Goal: Transaction & Acquisition: Purchase product/service

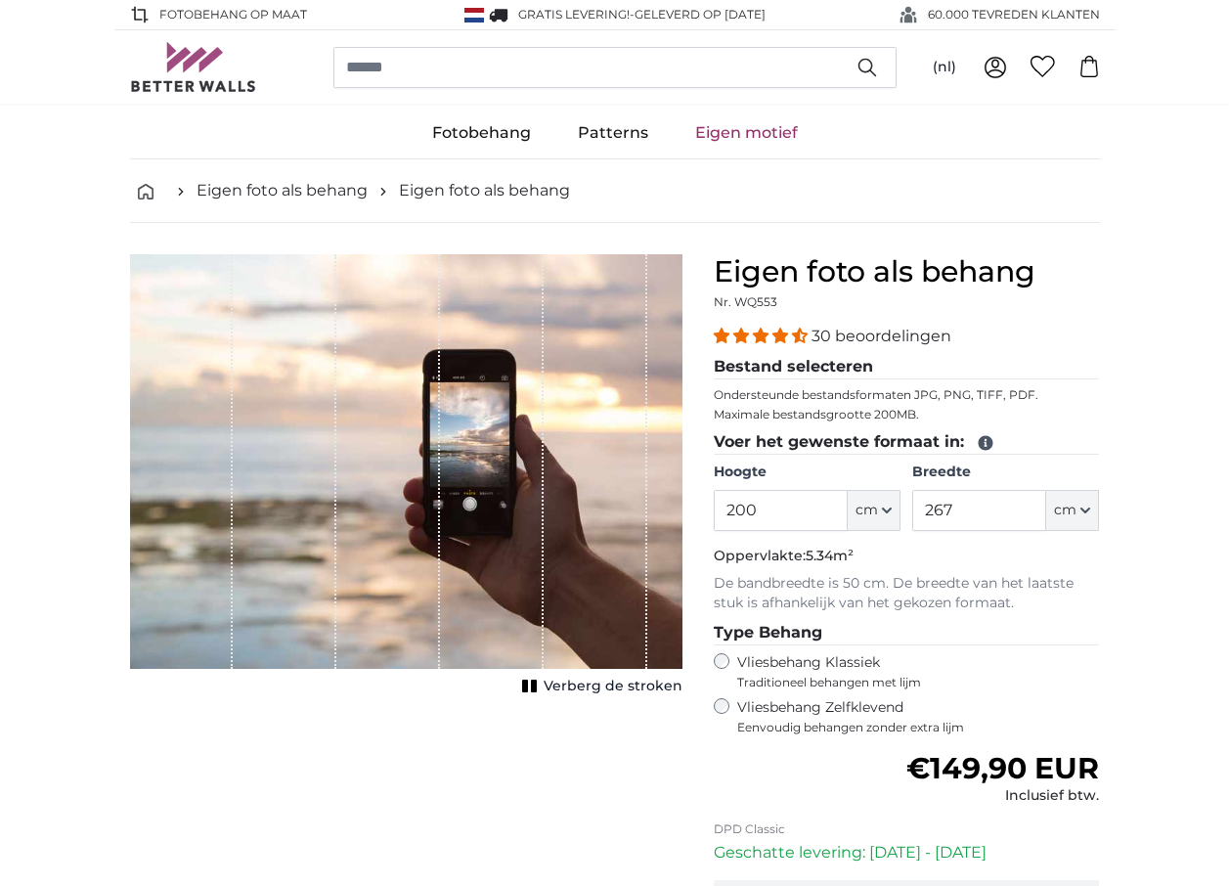
drag, startPoint x: 0, startPoint y: 0, endPoint x: 646, endPoint y: 510, distance: 823.4
click at [646, 510] on product-detail "Annuleren Afbeelding bijsnijden Verberg de stroken Eigen foto als behang Nr. WQ…" at bounding box center [614, 647] width 1001 height 848
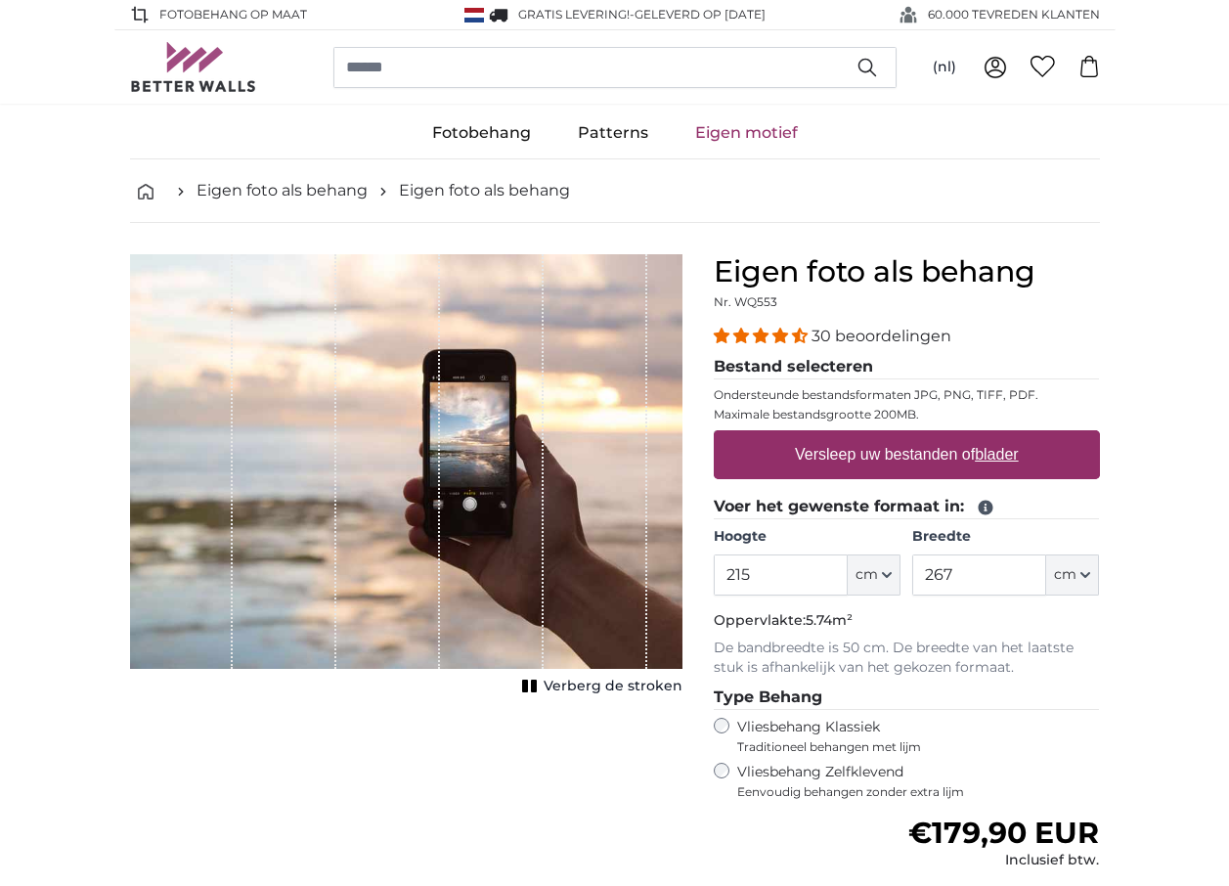
type input "215"
click at [952, 574] on input "267" at bounding box center [979, 574] width 134 height 41
type input "2"
type input "444"
click at [905, 449] on label "Versleep uw bestanden of blader" at bounding box center [907, 454] width 240 height 39
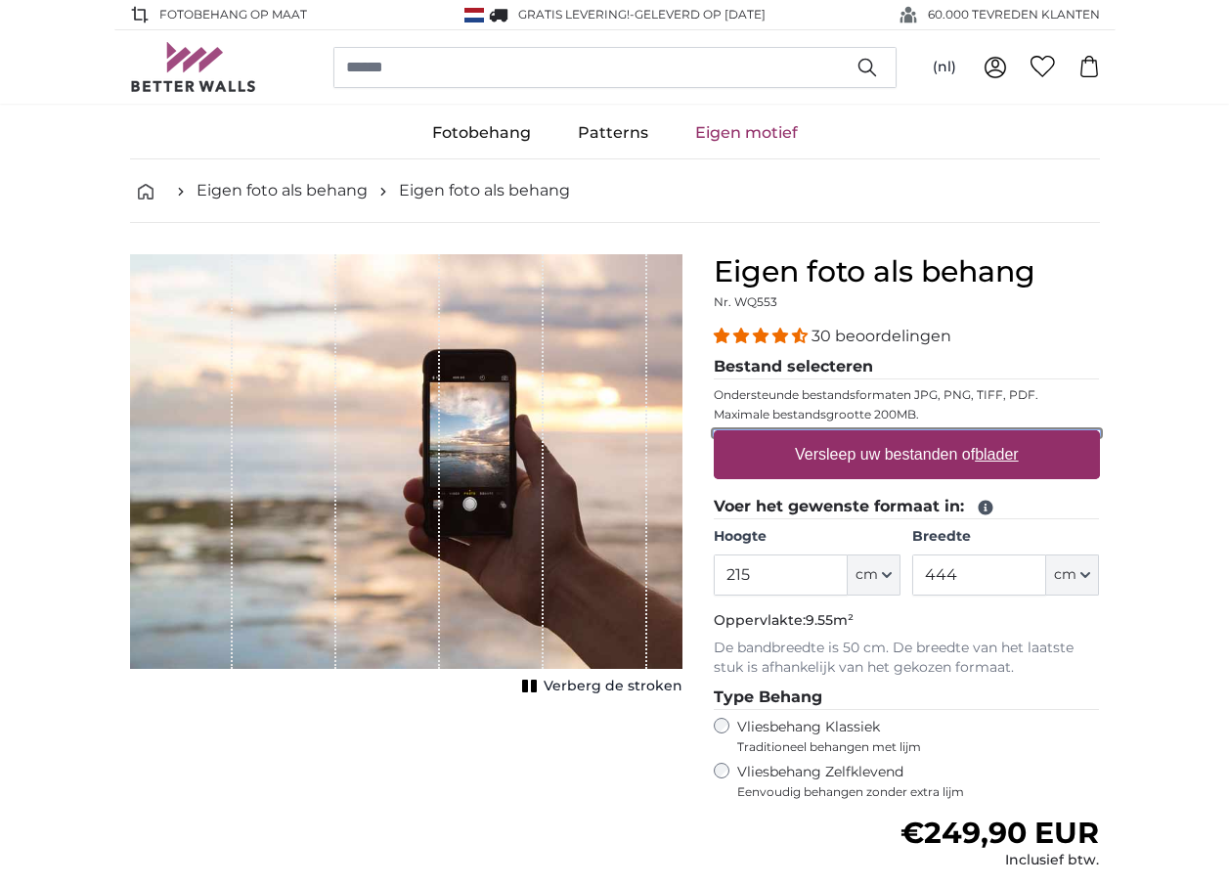
click at [905, 436] on input "Versleep uw bestanden of blader" at bounding box center [907, 433] width 386 height 6
type input "**********"
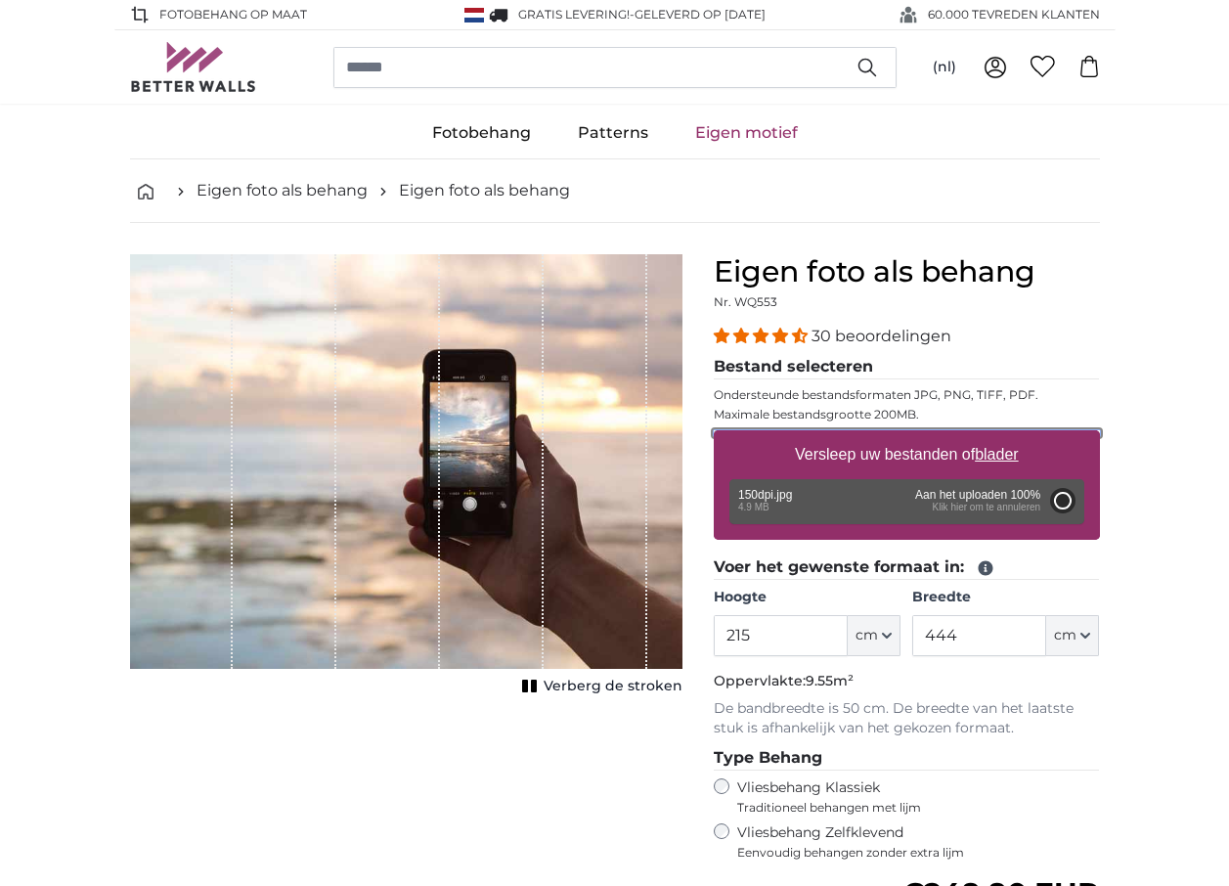
type input "200"
type input "300"
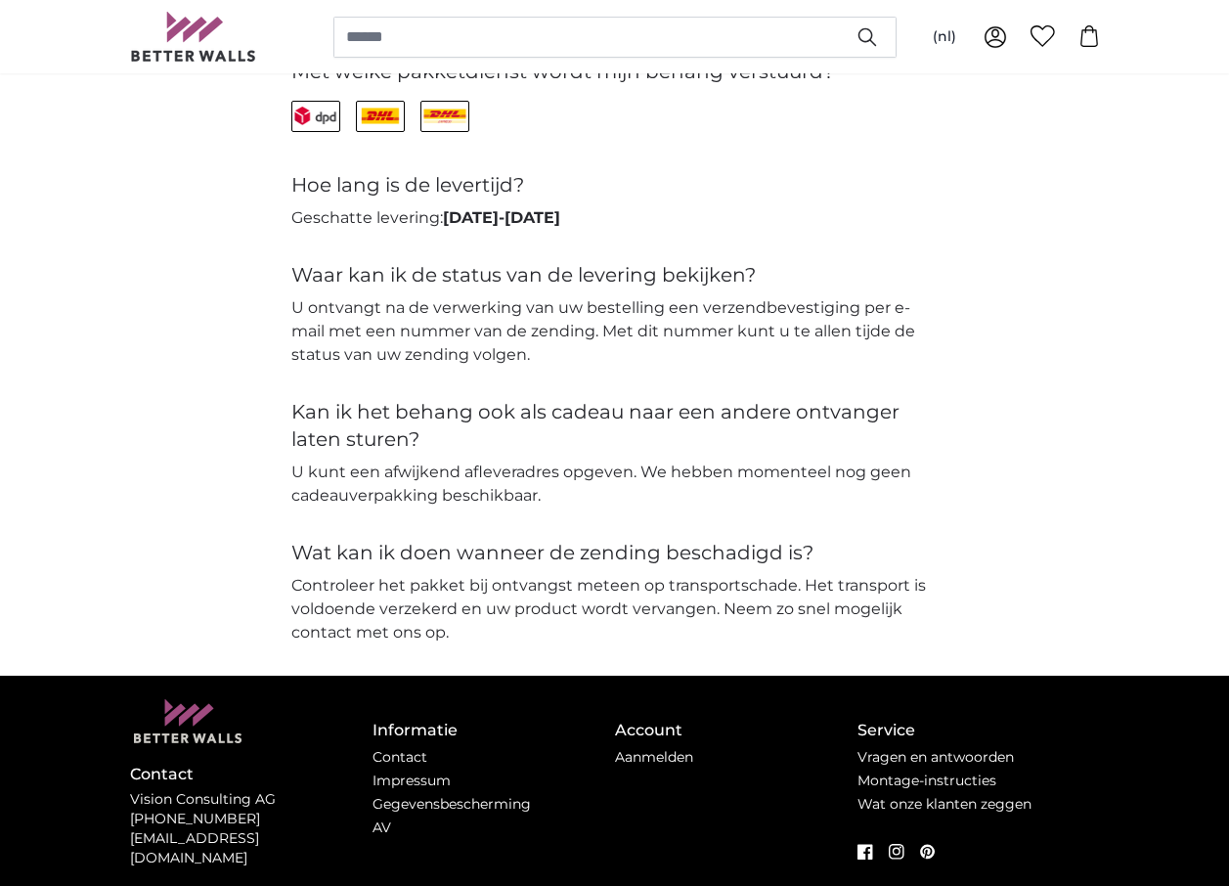
scroll to position [4692, 0]
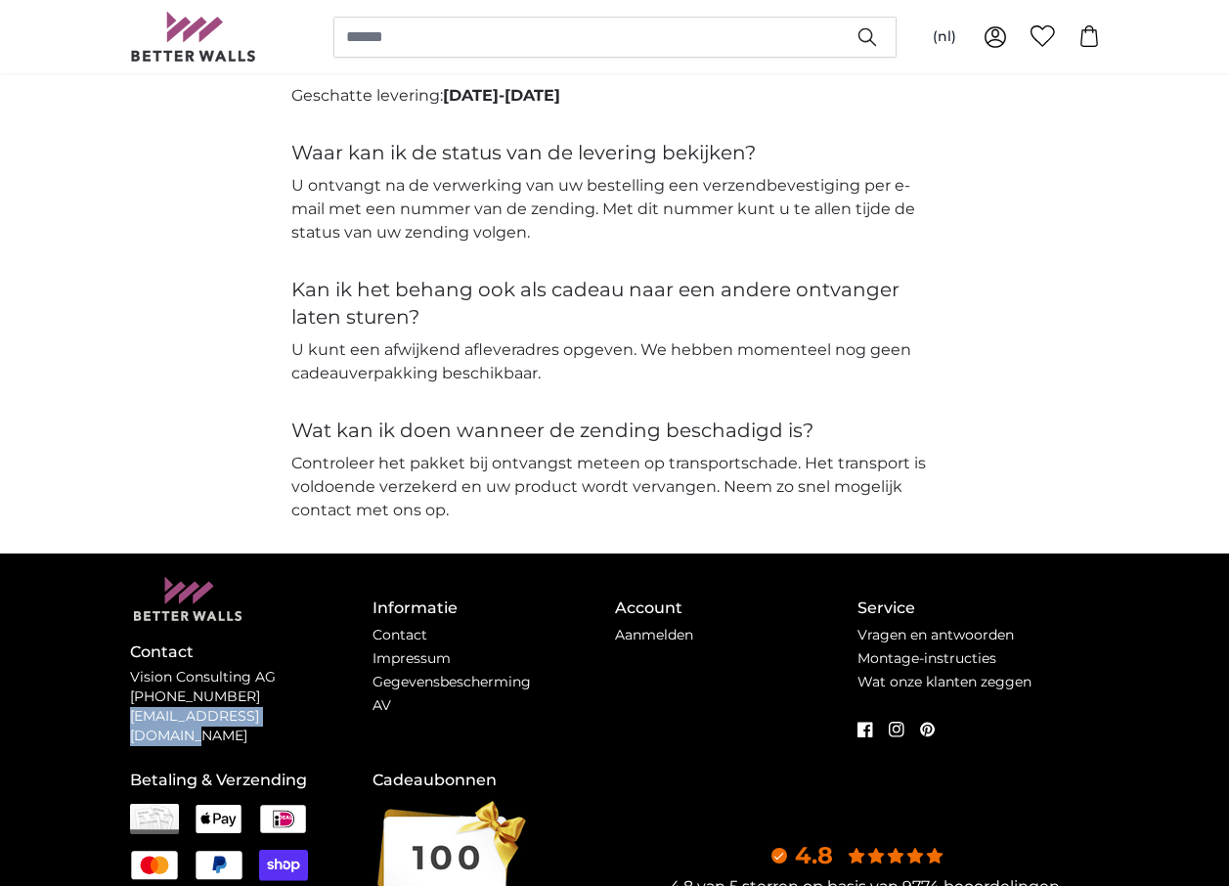
drag, startPoint x: 316, startPoint y: 723, endPoint x: 122, endPoint y: 724, distance: 193.6
click at [122, 724] on div "Contact Vision Consulting AG [PHONE_NUMBER] [EMAIL_ADDRESS][DOMAIN_NAME] Inform…" at bounding box center [614, 814] width 1001 height 523
copy p "[EMAIL_ADDRESS][DOMAIN_NAME]"
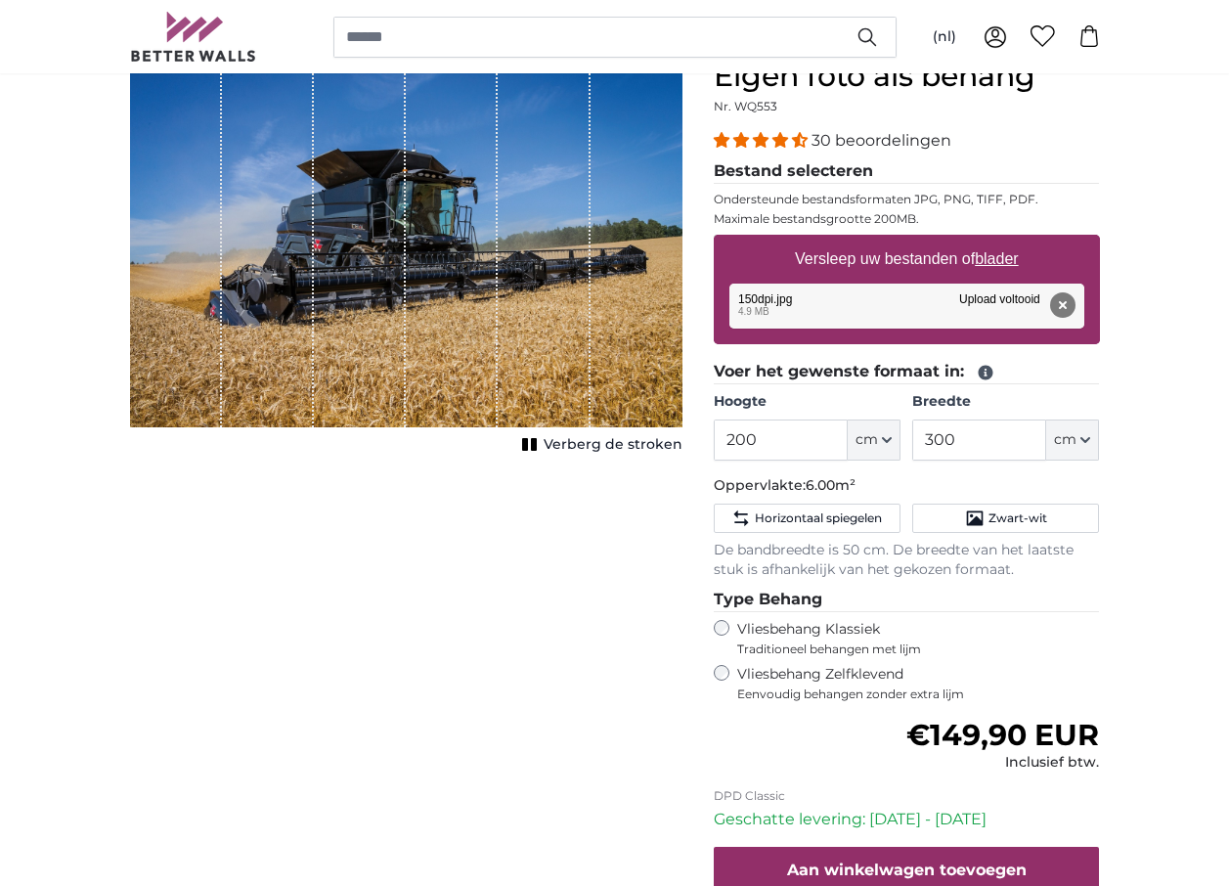
scroll to position [0, 0]
